Goal: Navigation & Orientation: Find specific page/section

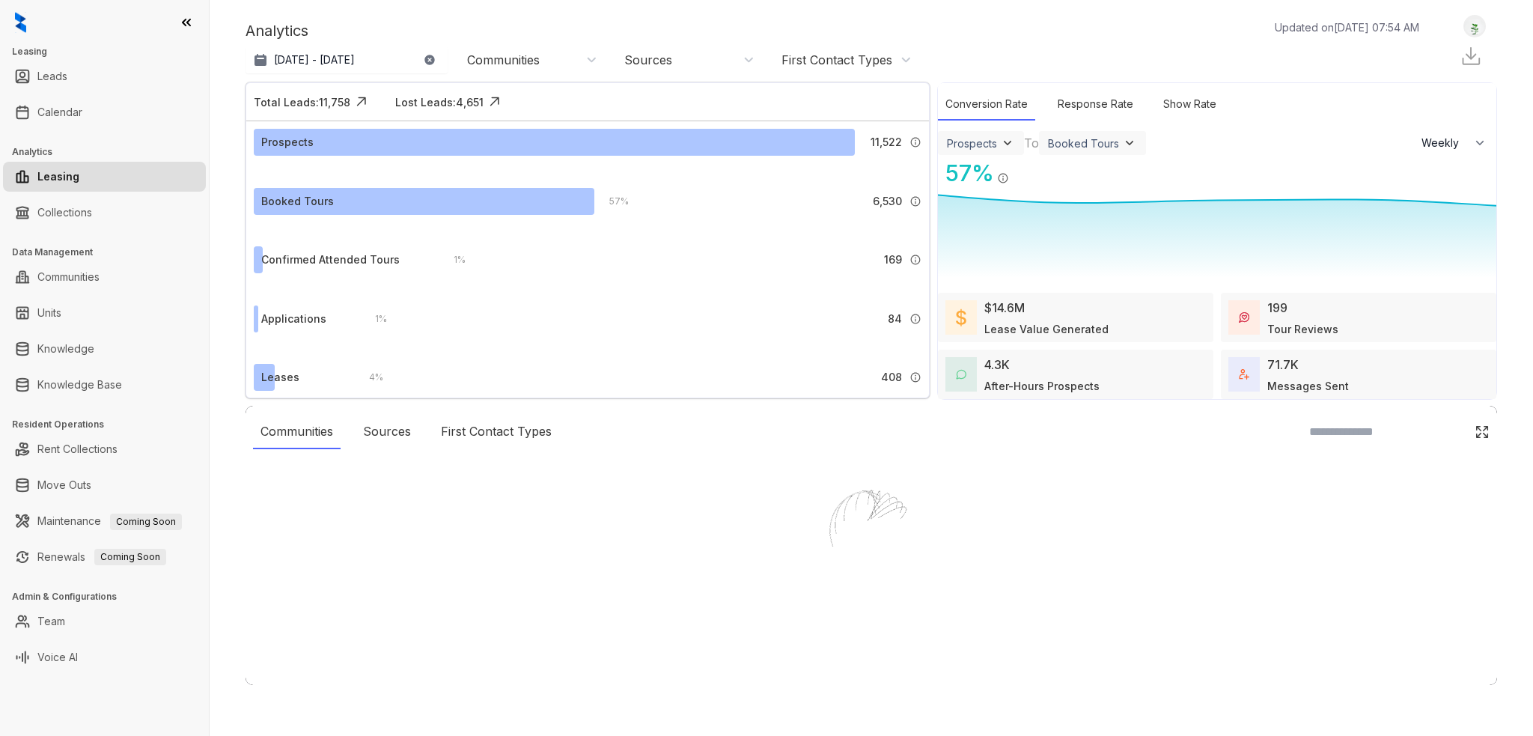
select select "******"
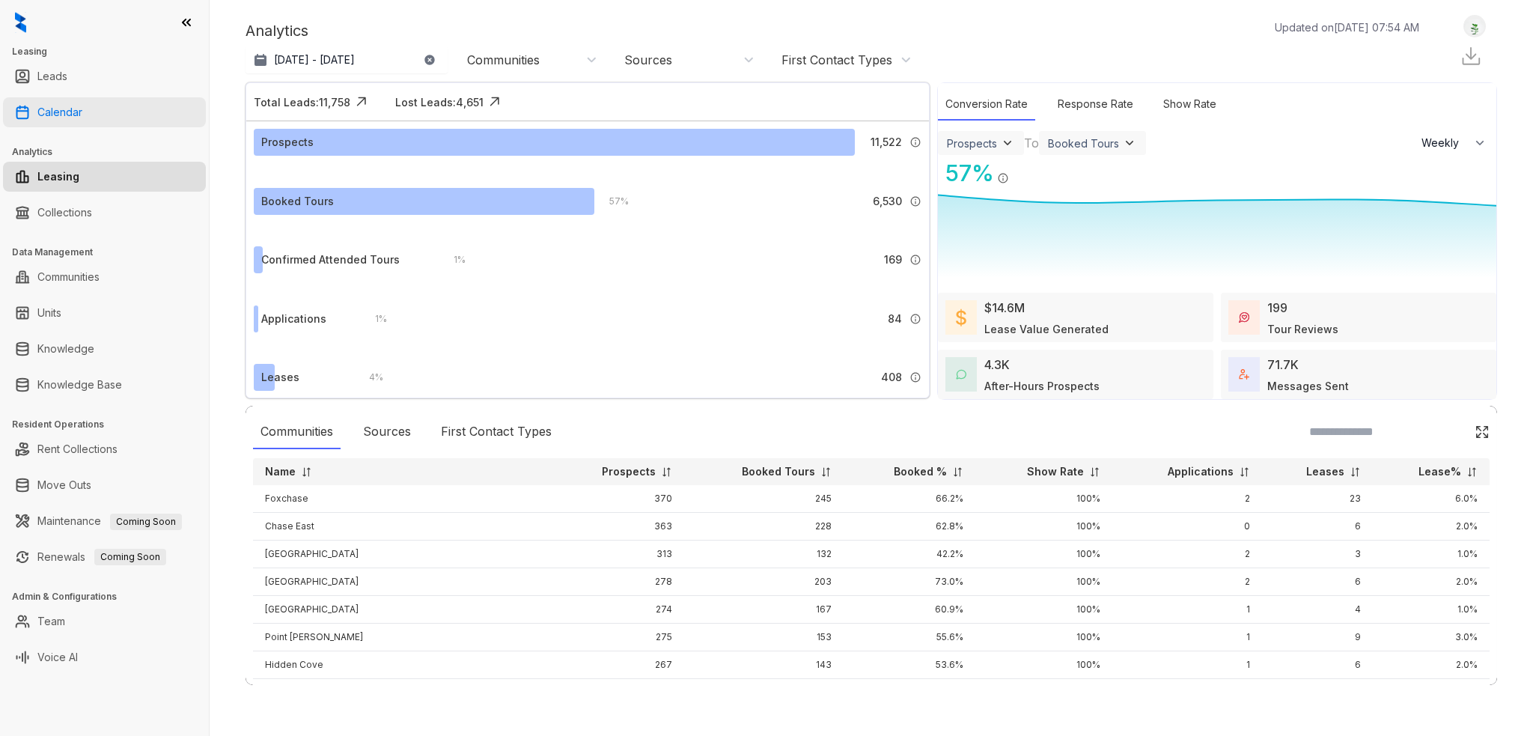
click at [82, 110] on link "Calendar" at bounding box center [59, 112] width 45 height 30
